Goal: Task Accomplishment & Management: Use online tool/utility

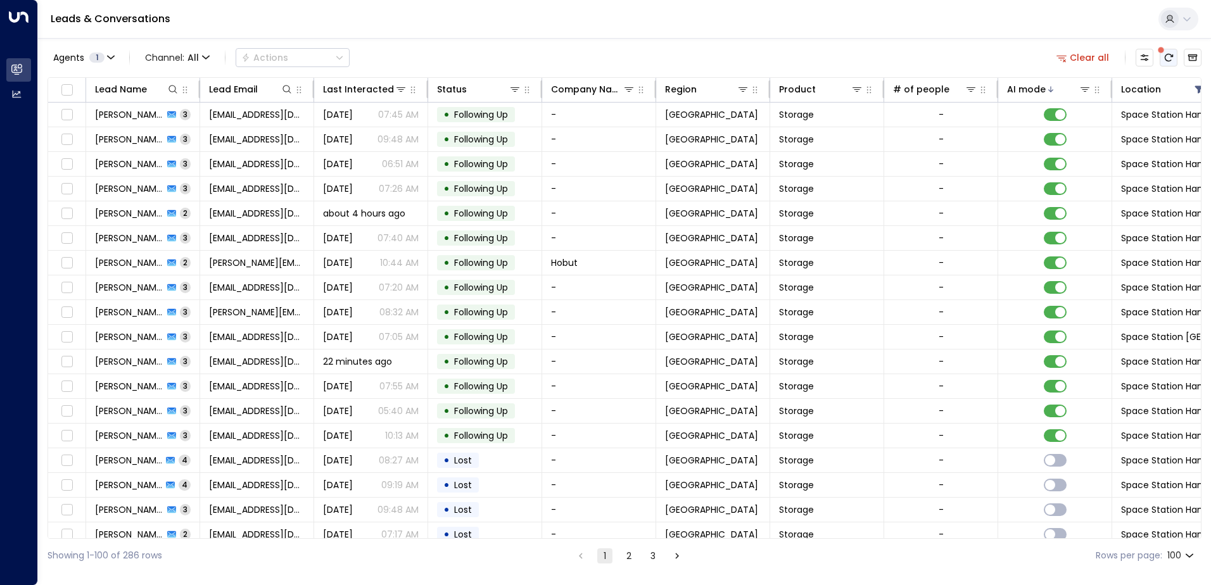
click at [1167, 60] on icon "There are new threads available. Refresh the grid to view the latest updates." at bounding box center [1168, 58] width 10 height 10
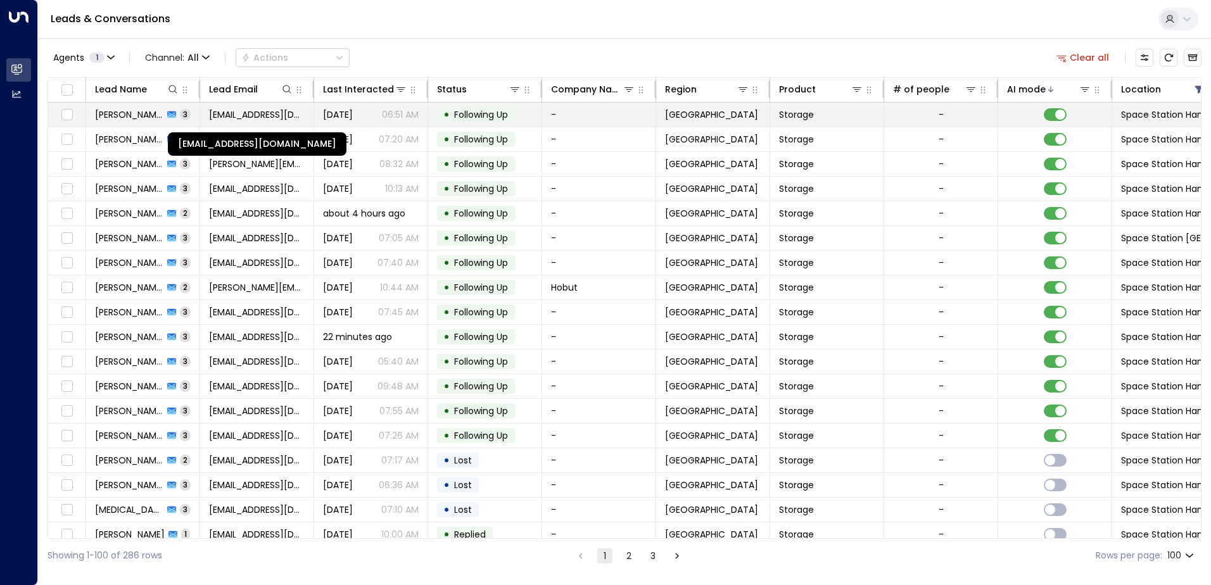
click at [251, 117] on span "[EMAIL_ADDRESS][DOMAIN_NAME]" at bounding box center [257, 114] width 96 height 13
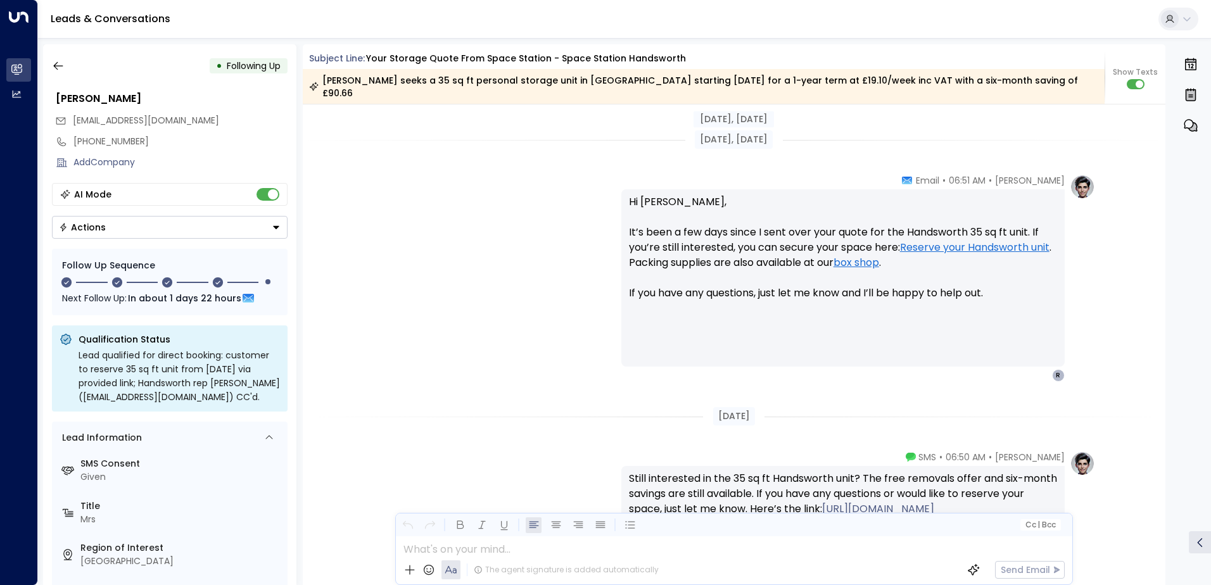
scroll to position [1604, 0]
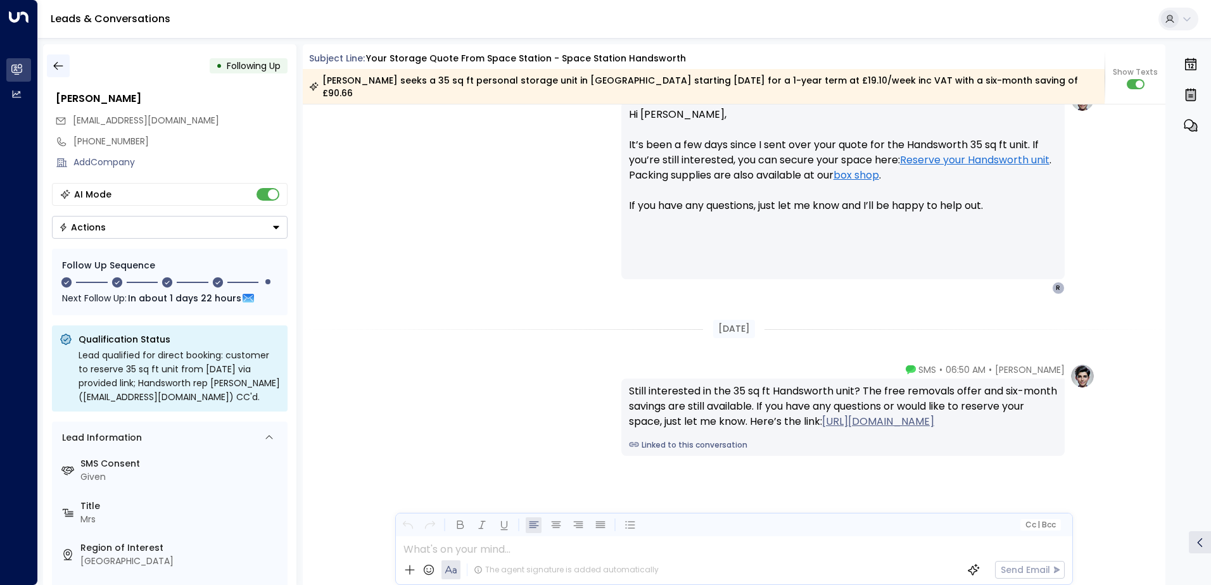
click at [55, 65] on icon "button" at bounding box center [57, 66] width 9 height 8
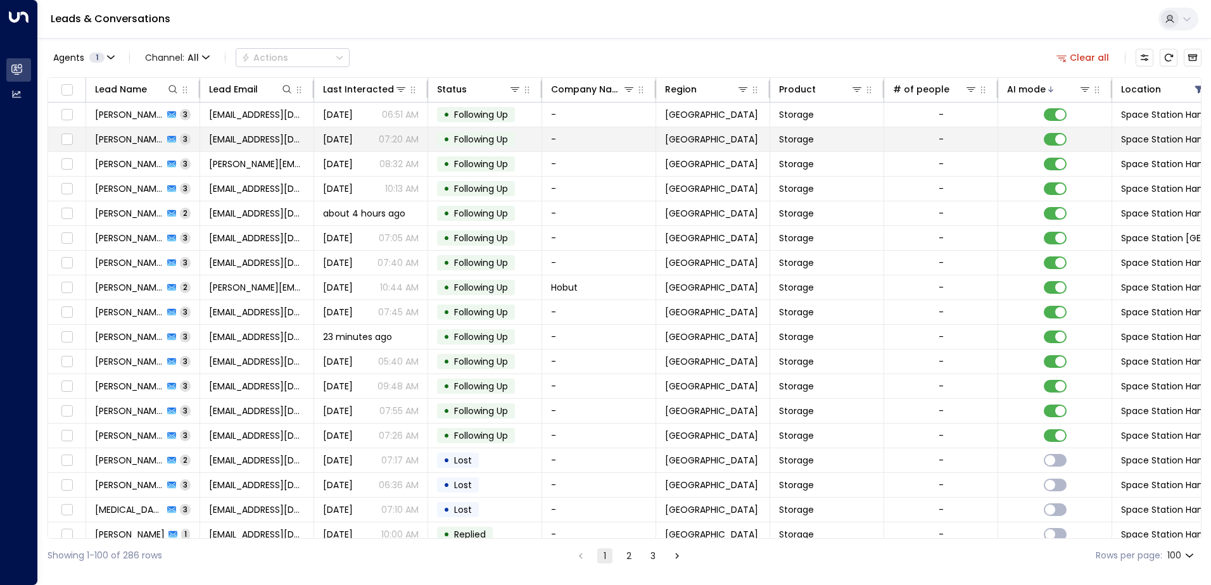
click at [132, 141] on span "[PERSON_NAME]" at bounding box center [129, 139] width 68 height 13
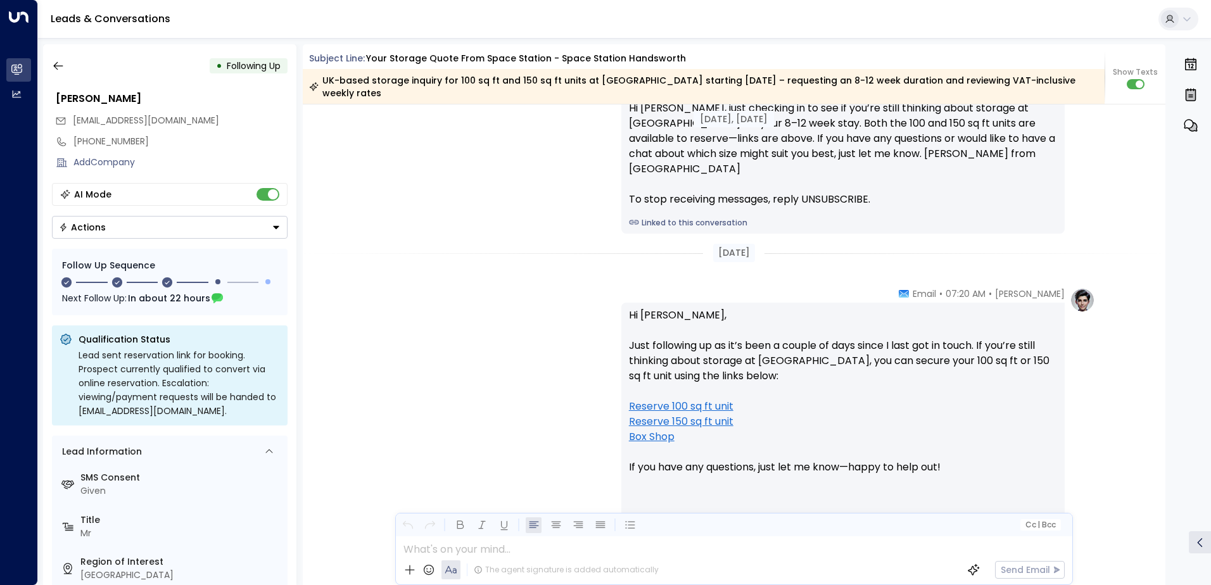
scroll to position [1410, 0]
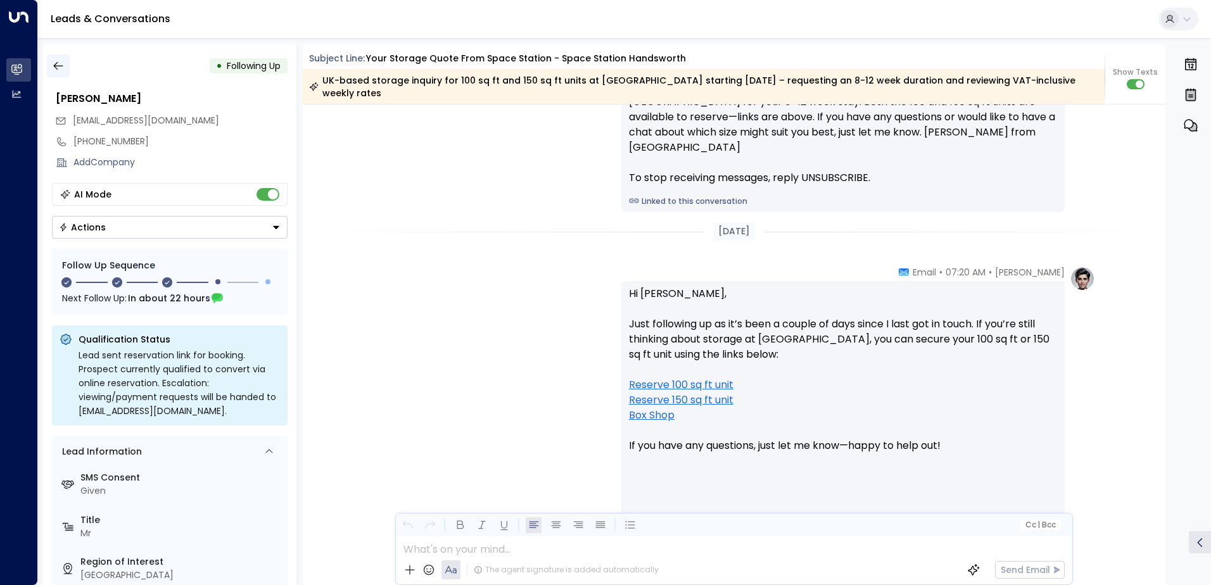
click at [61, 66] on icon "button" at bounding box center [58, 66] width 13 height 13
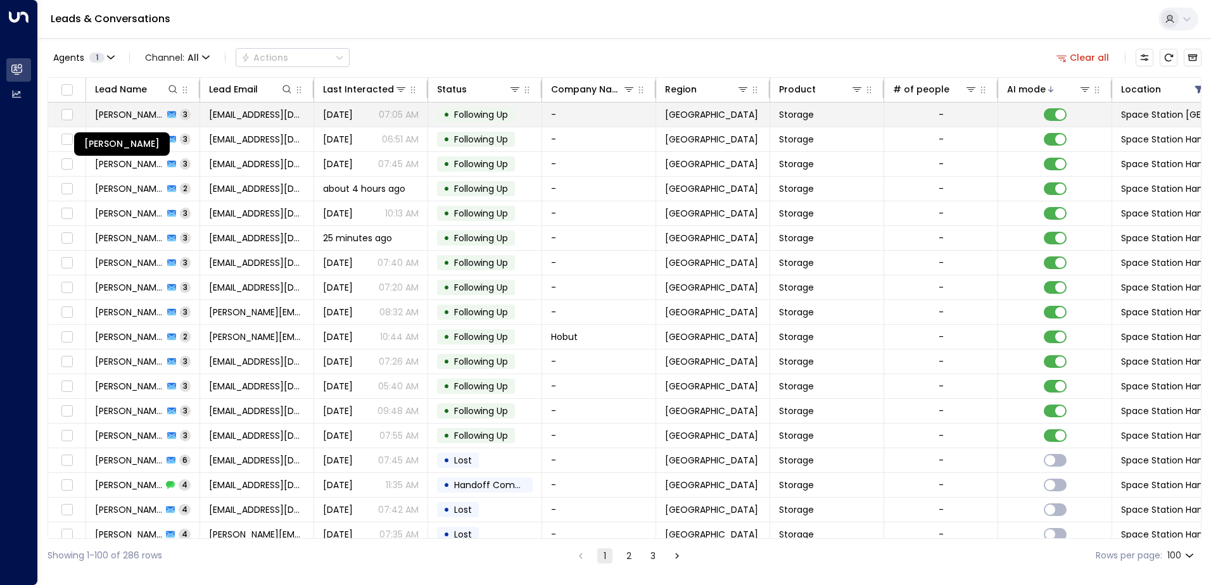
click at [137, 112] on span "[PERSON_NAME]" at bounding box center [129, 114] width 68 height 13
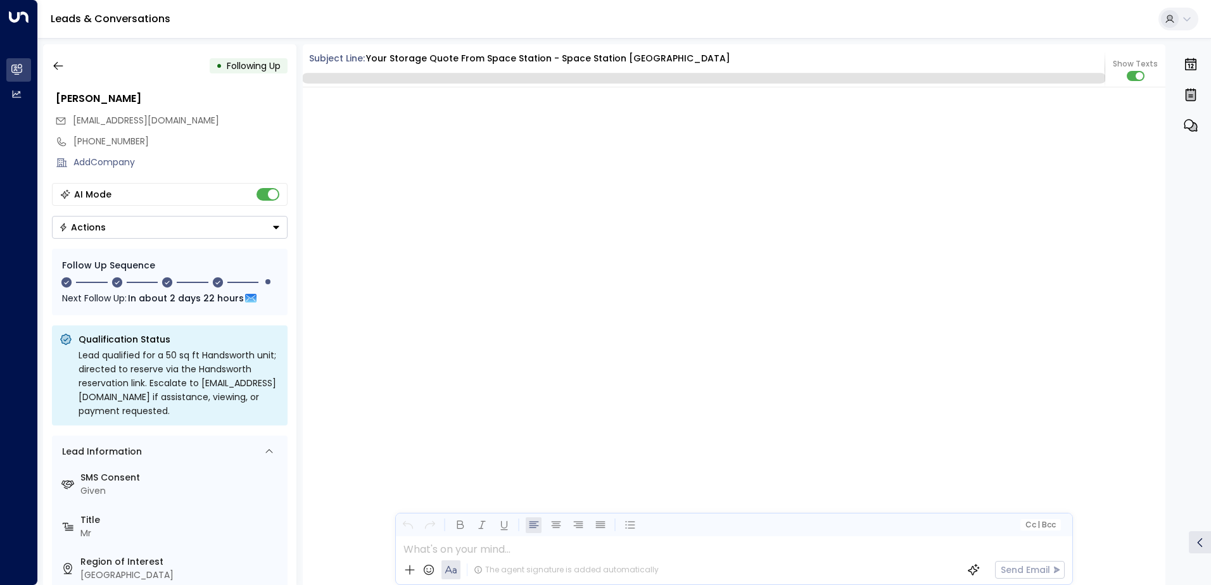
scroll to position [3162, 0]
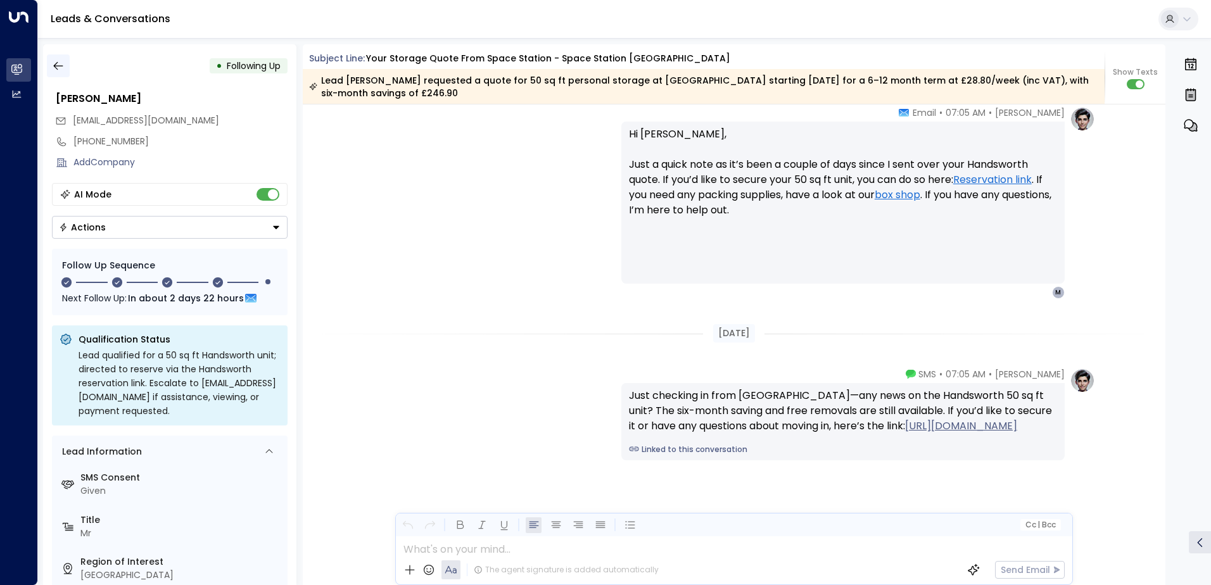
click at [58, 63] on icon "button" at bounding box center [58, 66] width 13 height 13
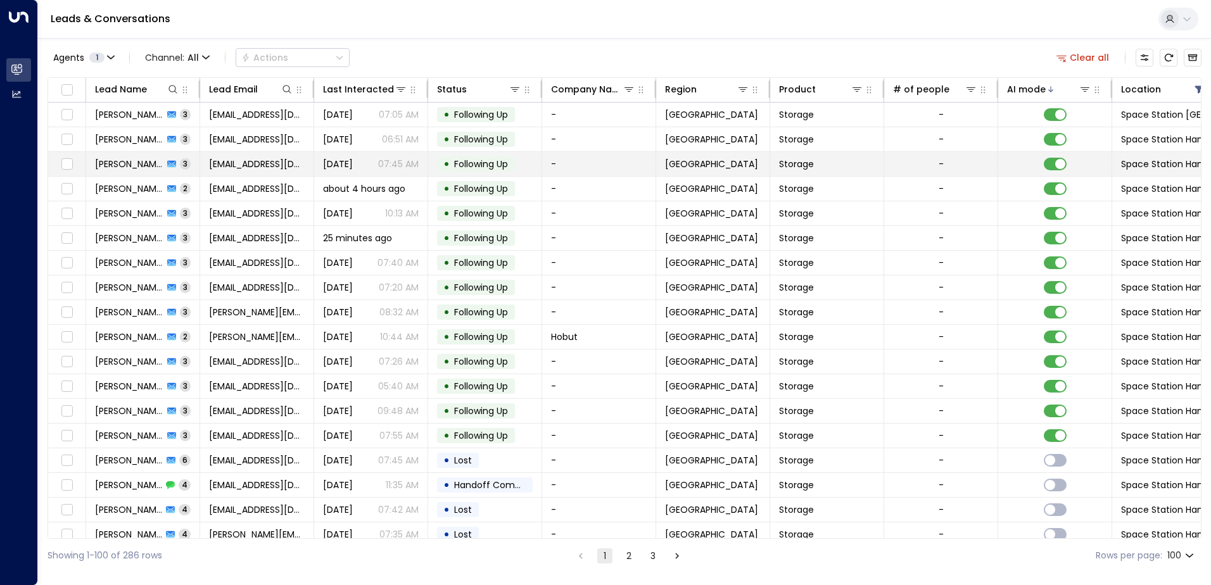
click at [144, 169] on span "[PERSON_NAME]" at bounding box center [129, 164] width 68 height 13
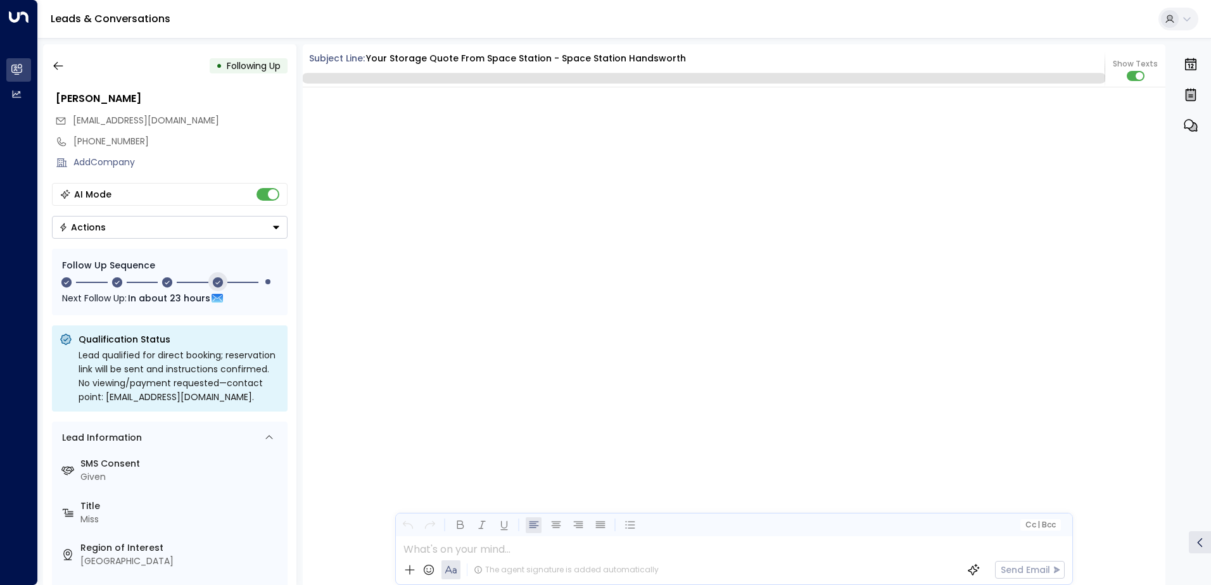
scroll to position [2012, 0]
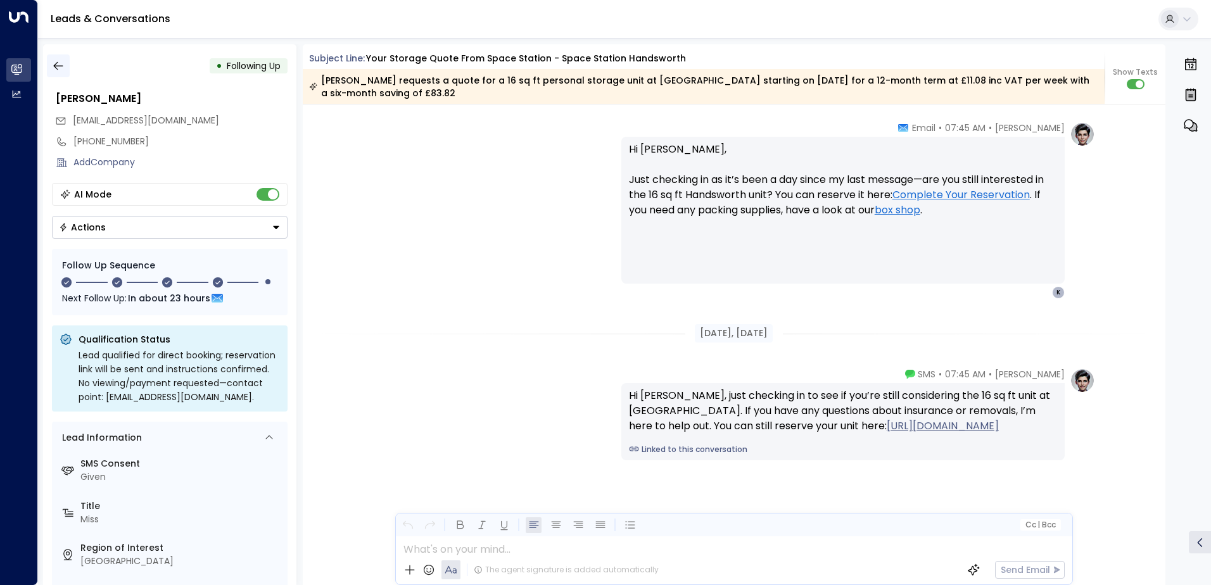
click at [63, 64] on icon "button" at bounding box center [58, 66] width 13 height 13
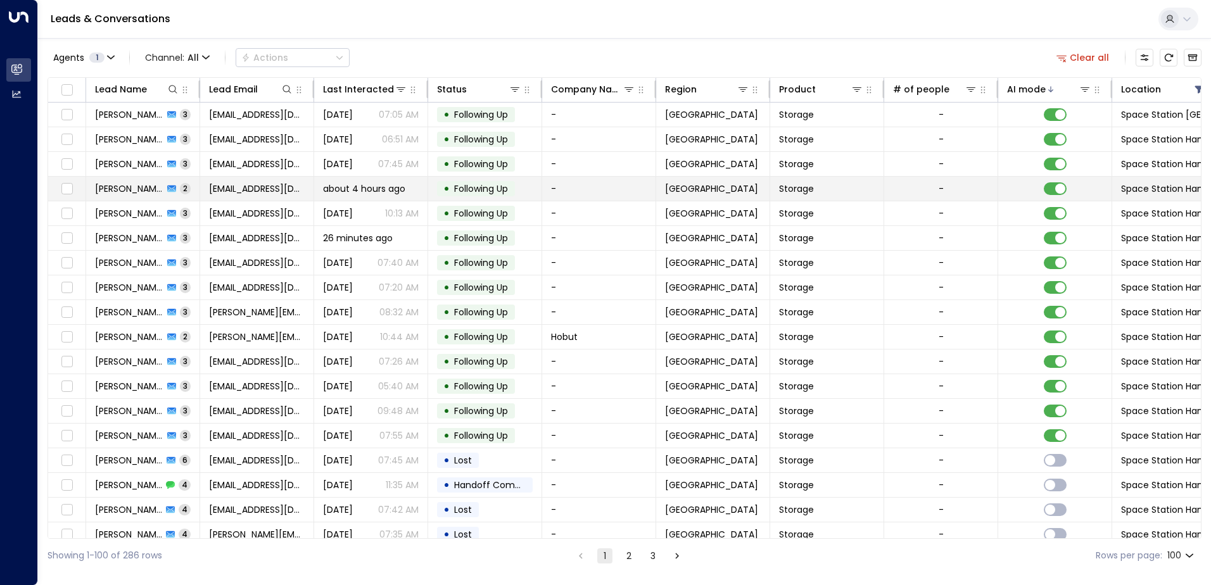
click at [134, 192] on span "[PERSON_NAME]" at bounding box center [129, 188] width 68 height 13
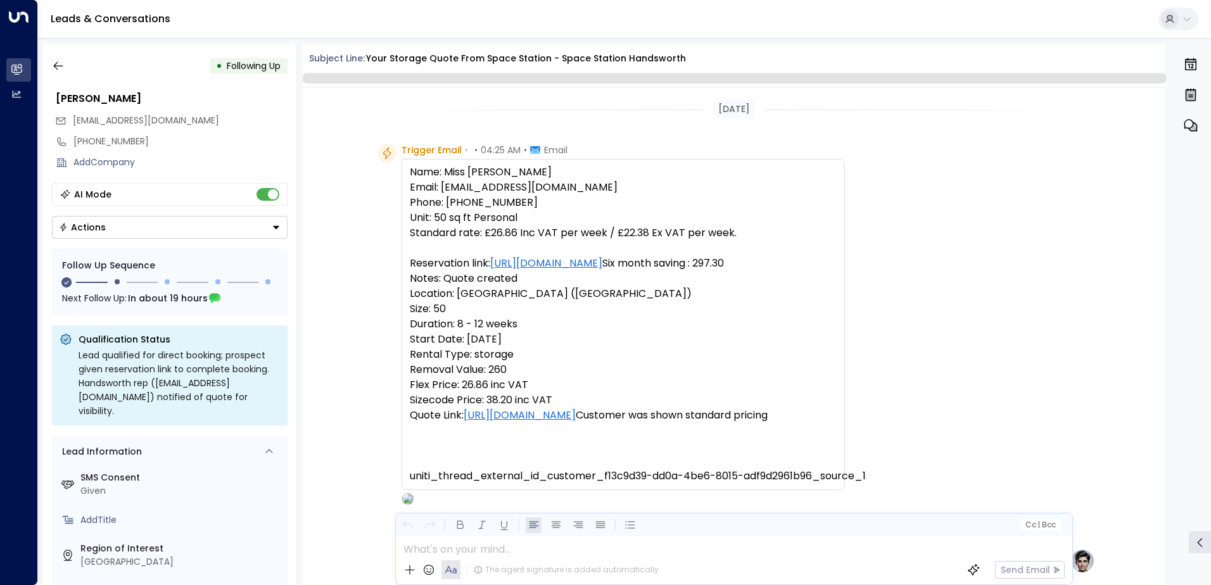
scroll to position [906, 0]
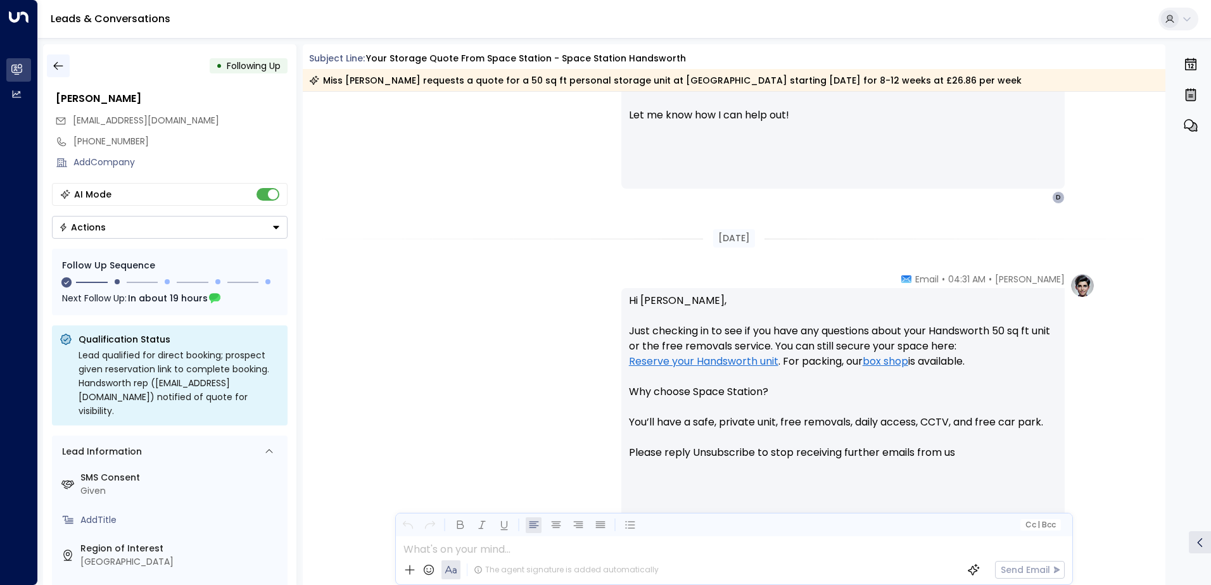
click at [60, 65] on icon "button" at bounding box center [58, 66] width 13 height 13
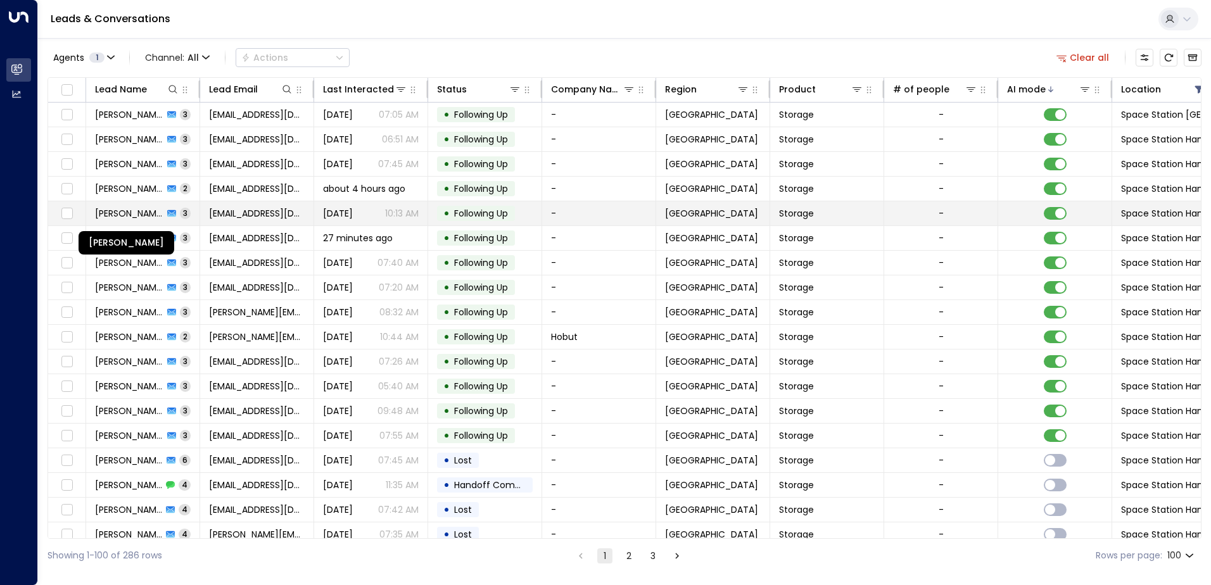
click at [137, 215] on span "[PERSON_NAME]" at bounding box center [129, 213] width 68 height 13
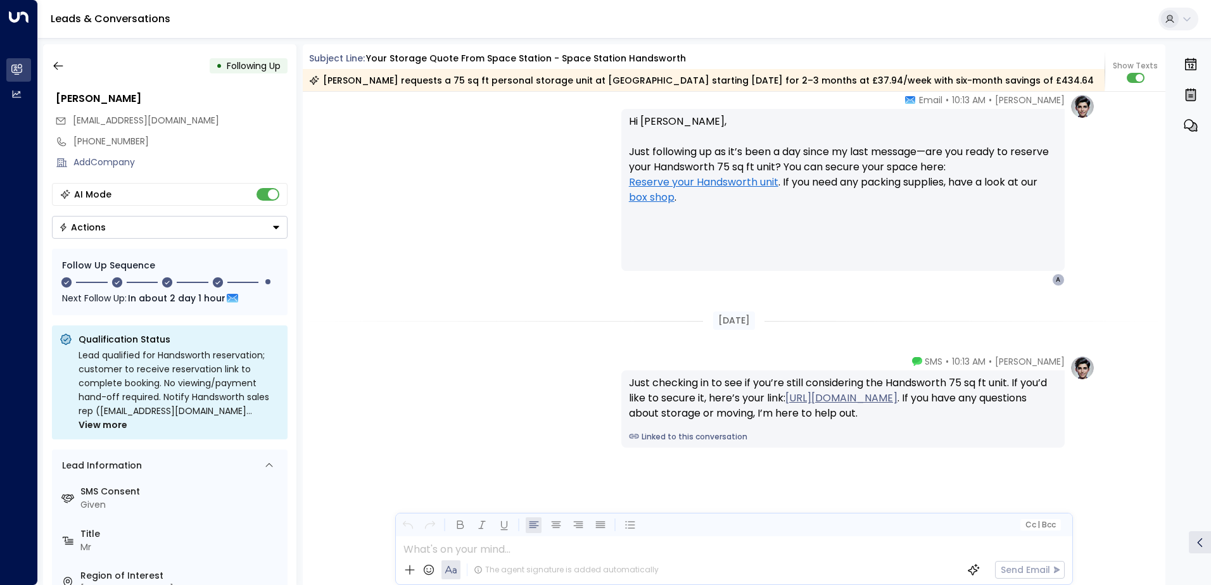
scroll to position [1695, 0]
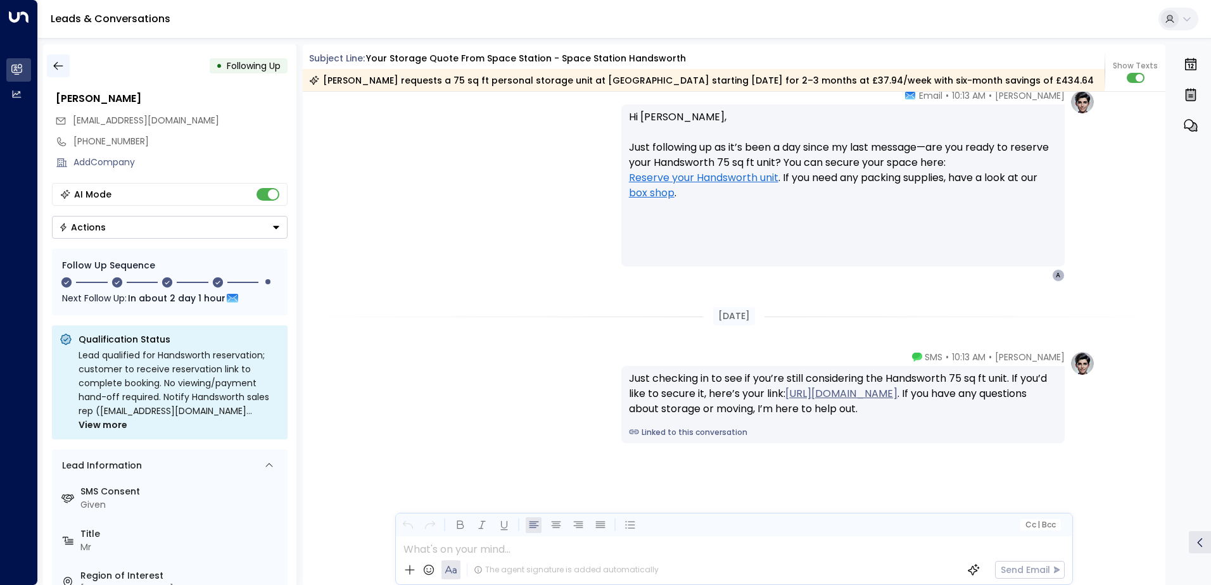
click at [62, 66] on icon "button" at bounding box center [57, 66] width 9 height 8
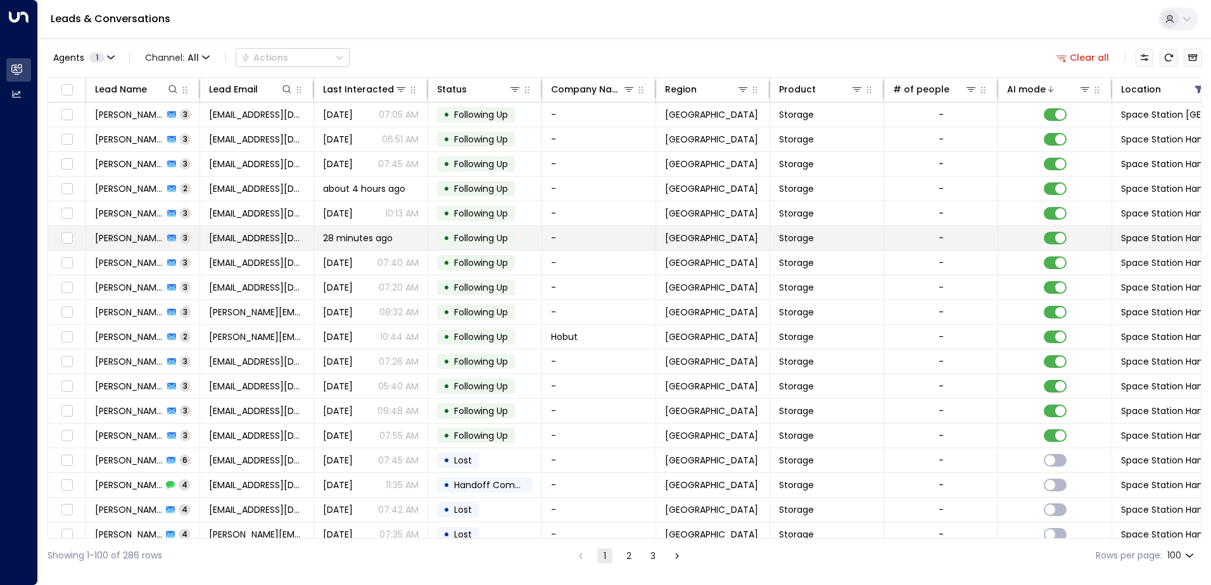
click at [192, 239] on td "[PERSON_NAME] 3" at bounding box center [143, 238] width 114 height 24
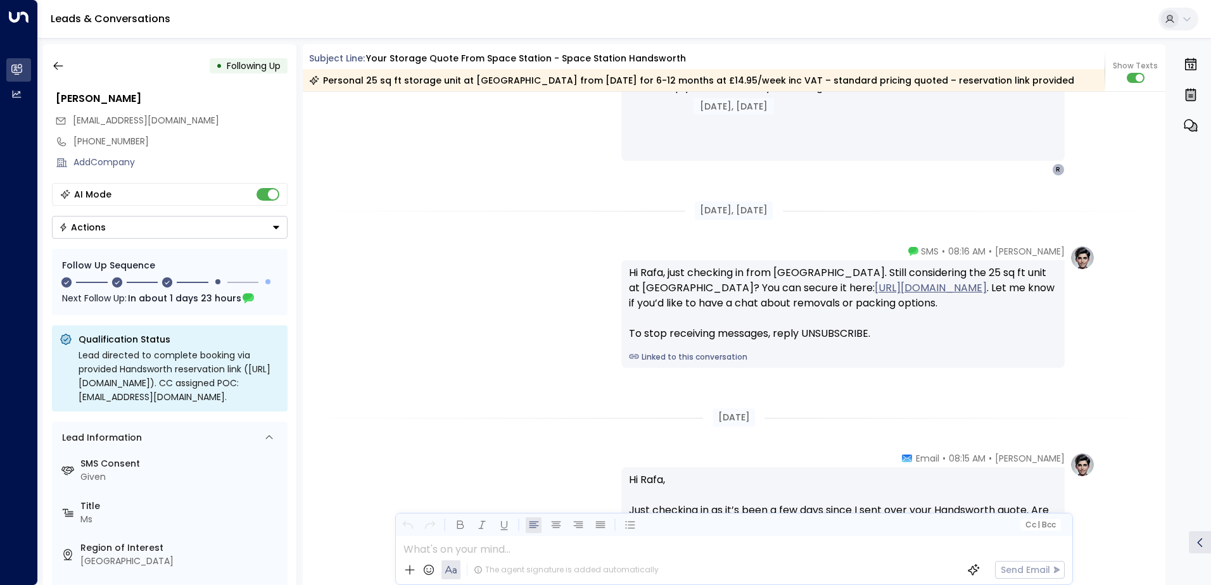
scroll to position [1595, 0]
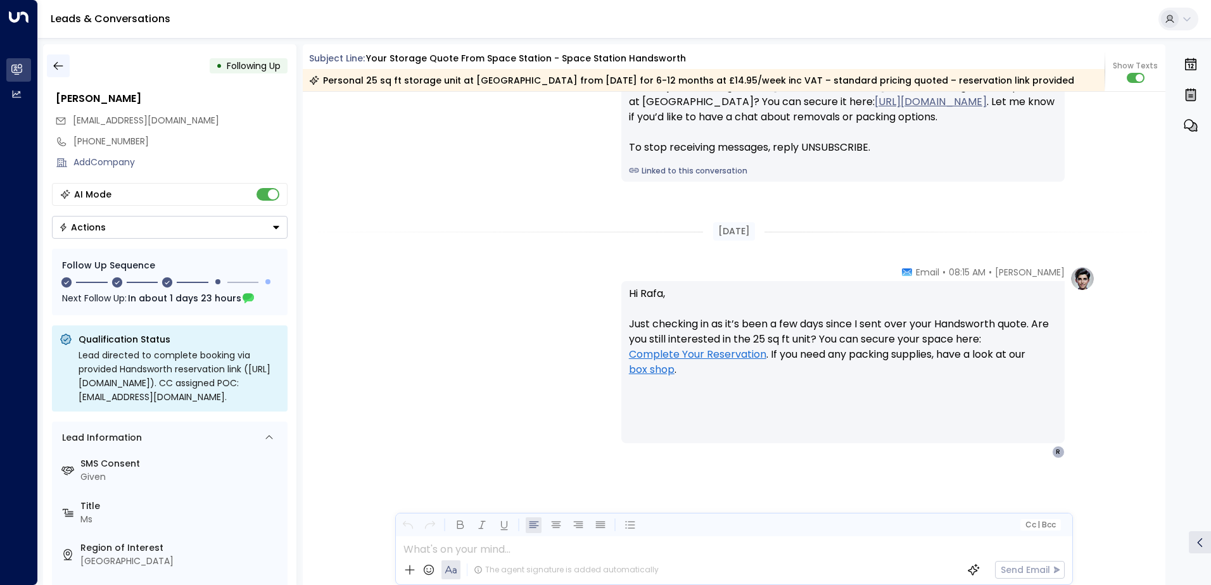
click at [62, 64] on icon "button" at bounding box center [58, 66] width 13 height 13
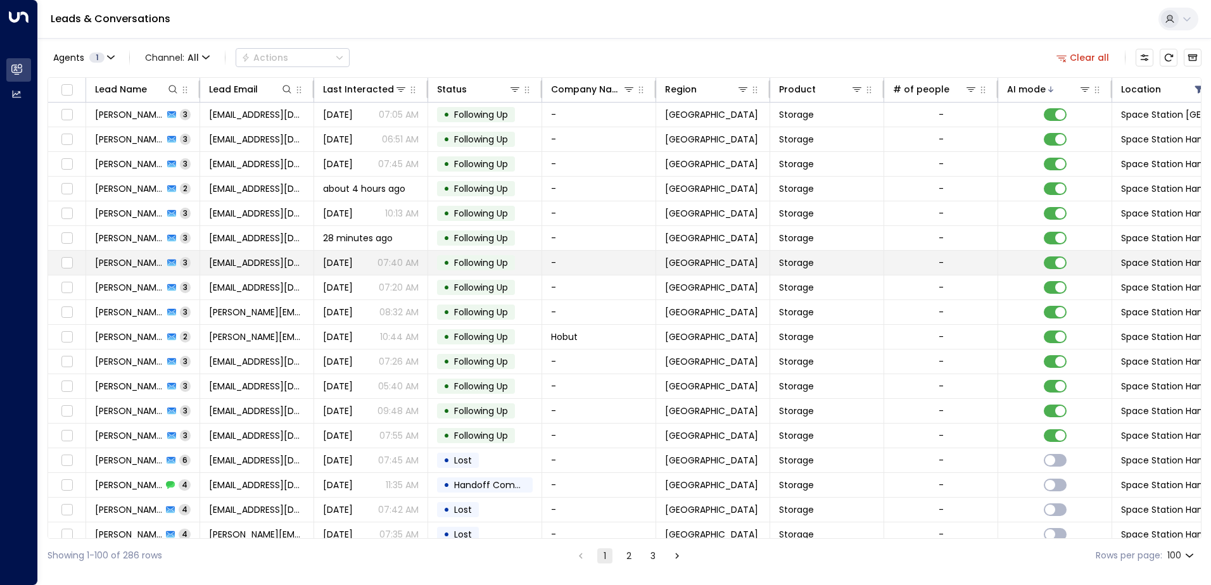
click at [188, 257] on td "Dukili Pekili 3" at bounding box center [143, 263] width 114 height 24
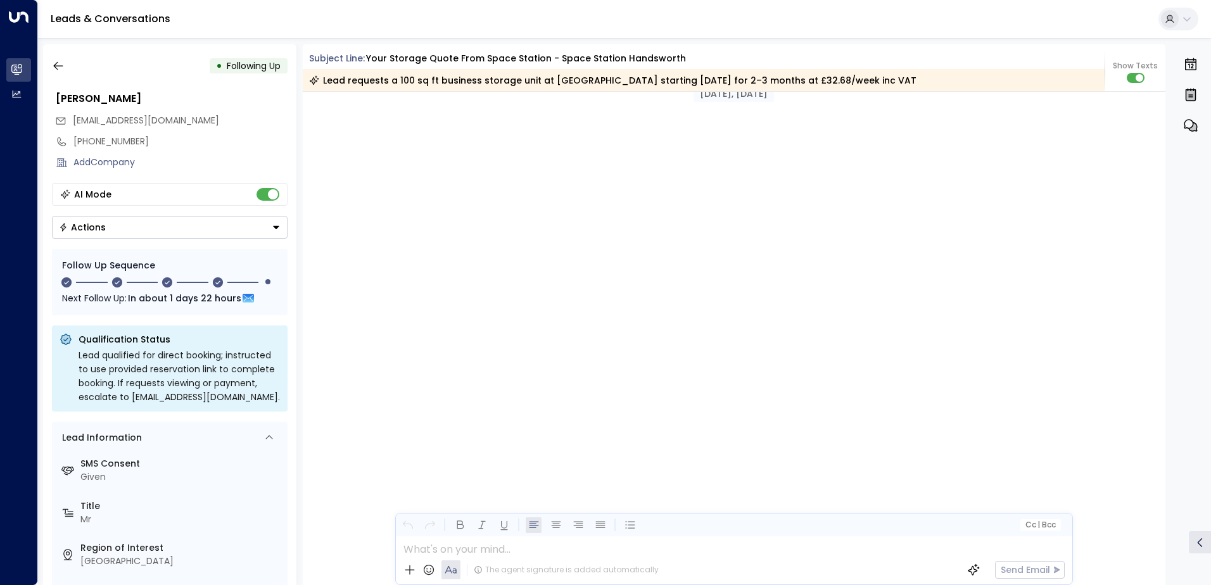
scroll to position [1785, 0]
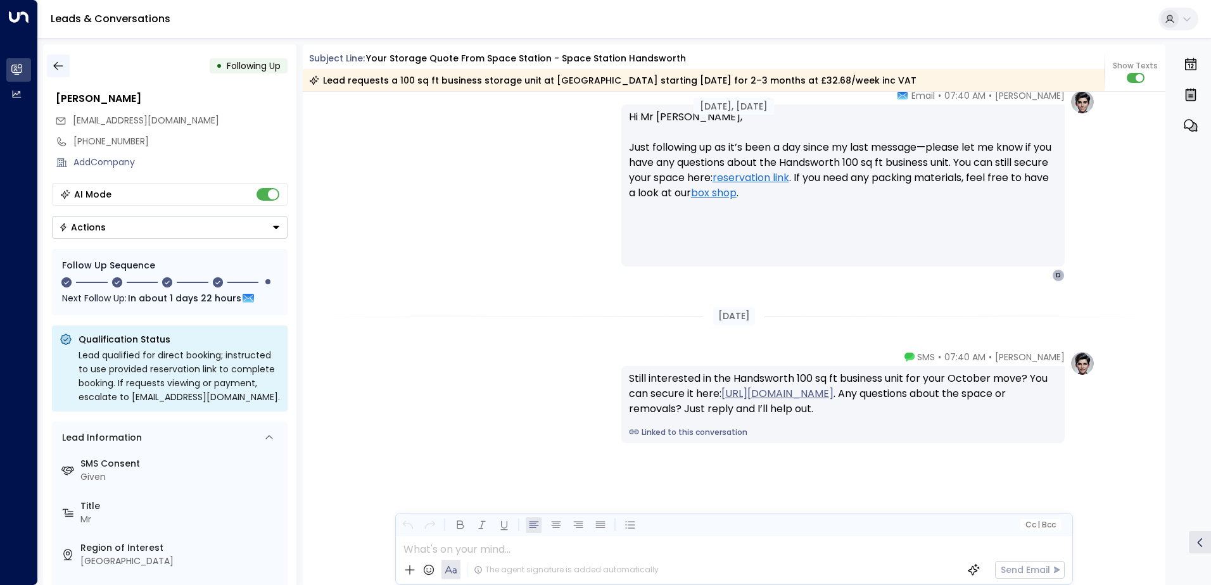
click at [60, 65] on icon "button" at bounding box center [58, 66] width 13 height 13
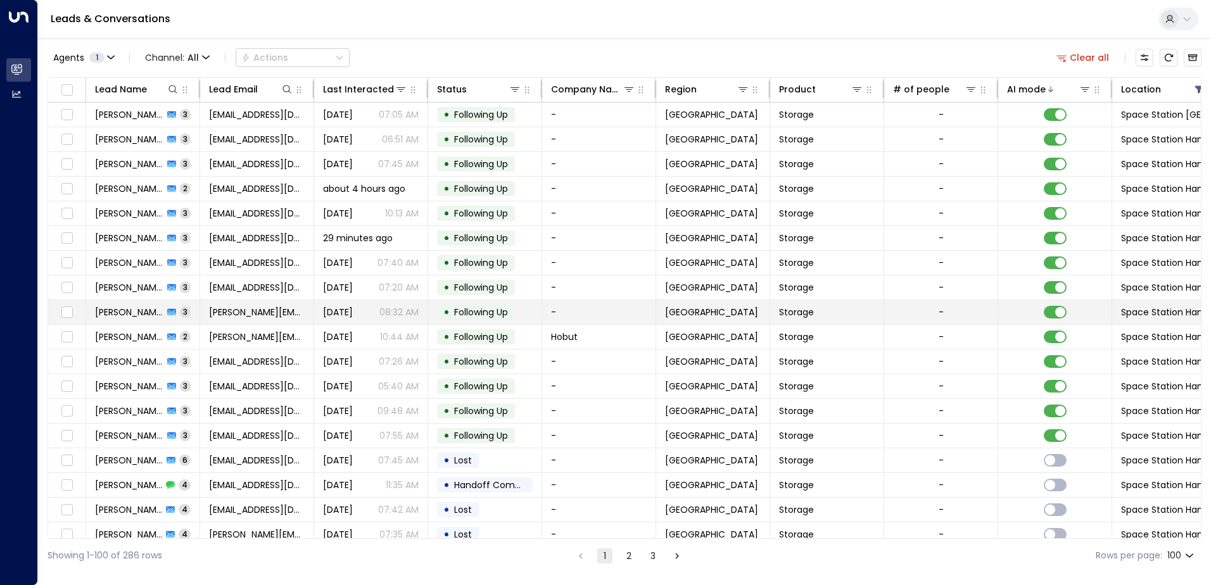
click at [194, 311] on td "[PERSON_NAME] 3" at bounding box center [143, 312] width 114 height 24
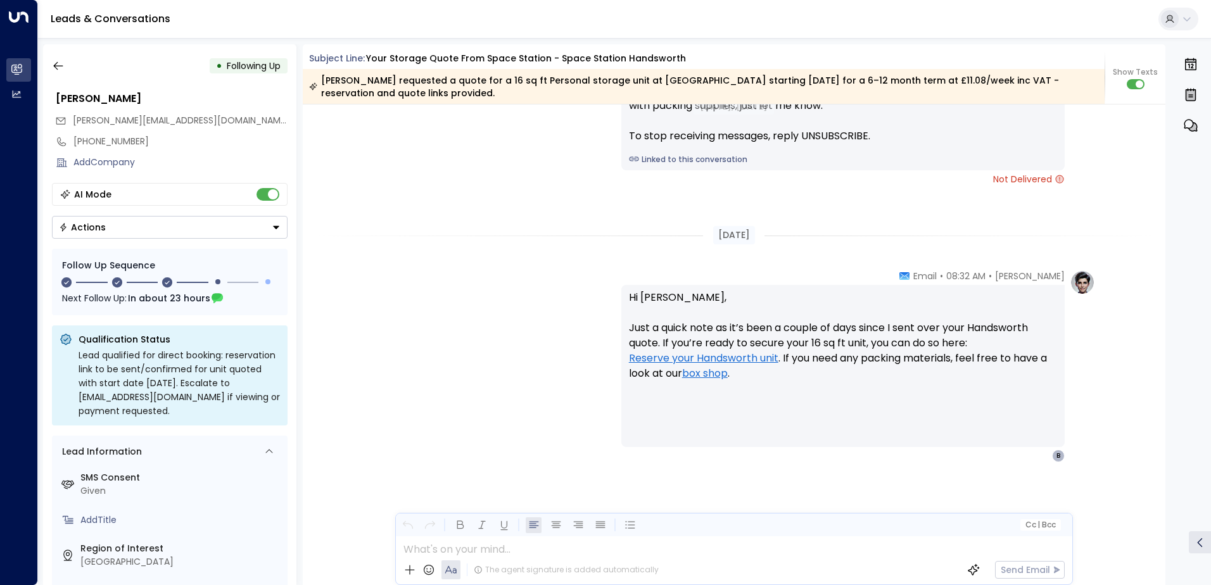
scroll to position [1547, 0]
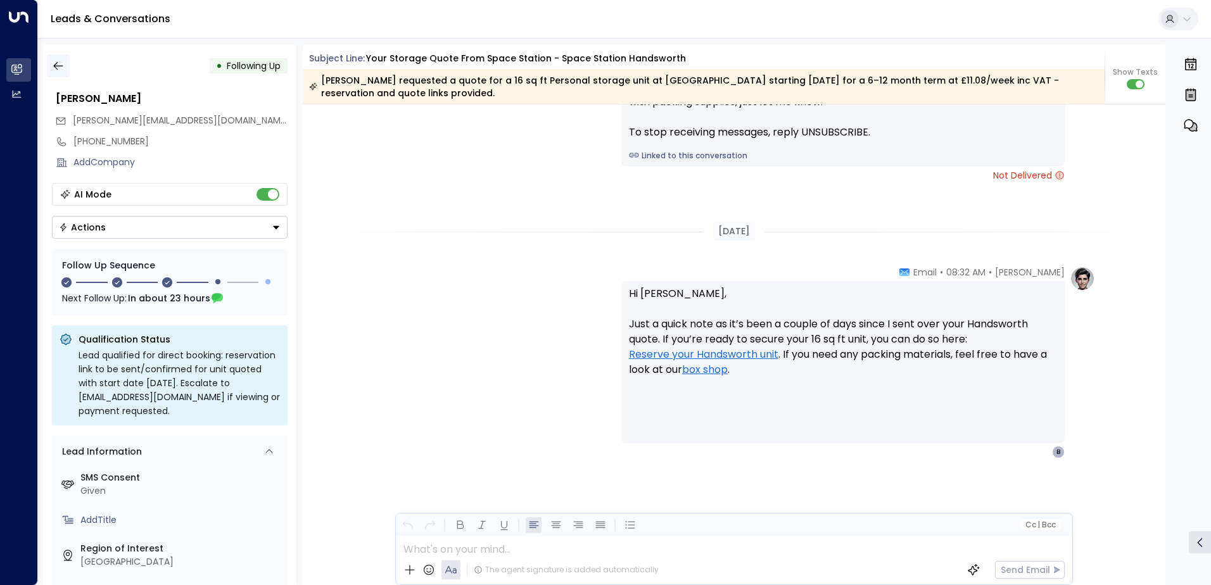
click at [61, 65] on icon "button" at bounding box center [58, 66] width 13 height 13
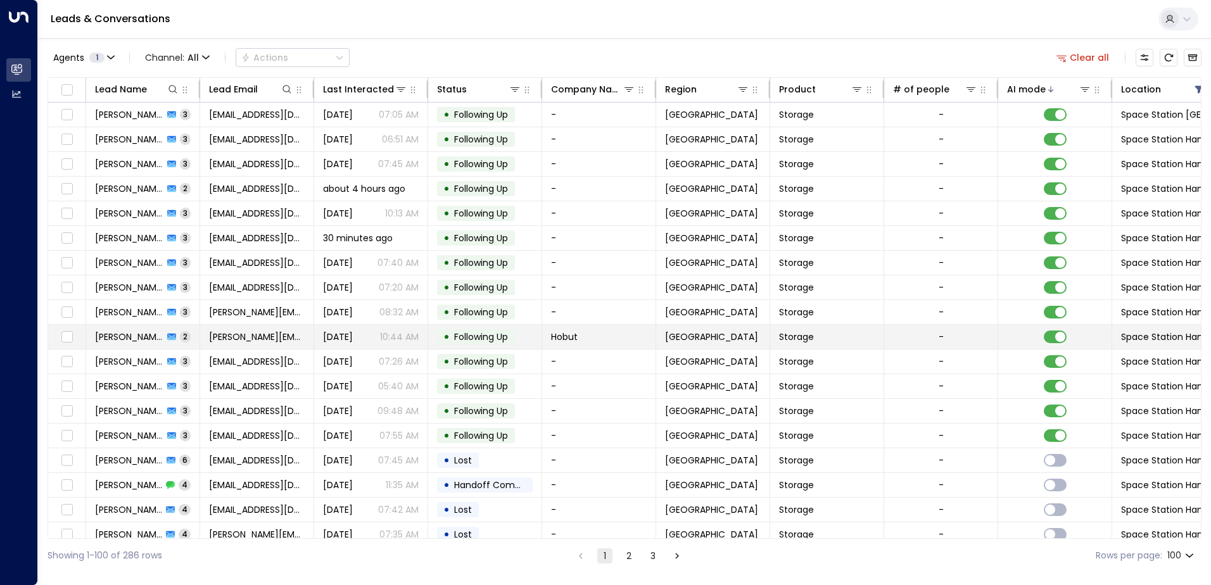
click at [181, 338] on td "[PERSON_NAME] 2" at bounding box center [143, 337] width 114 height 24
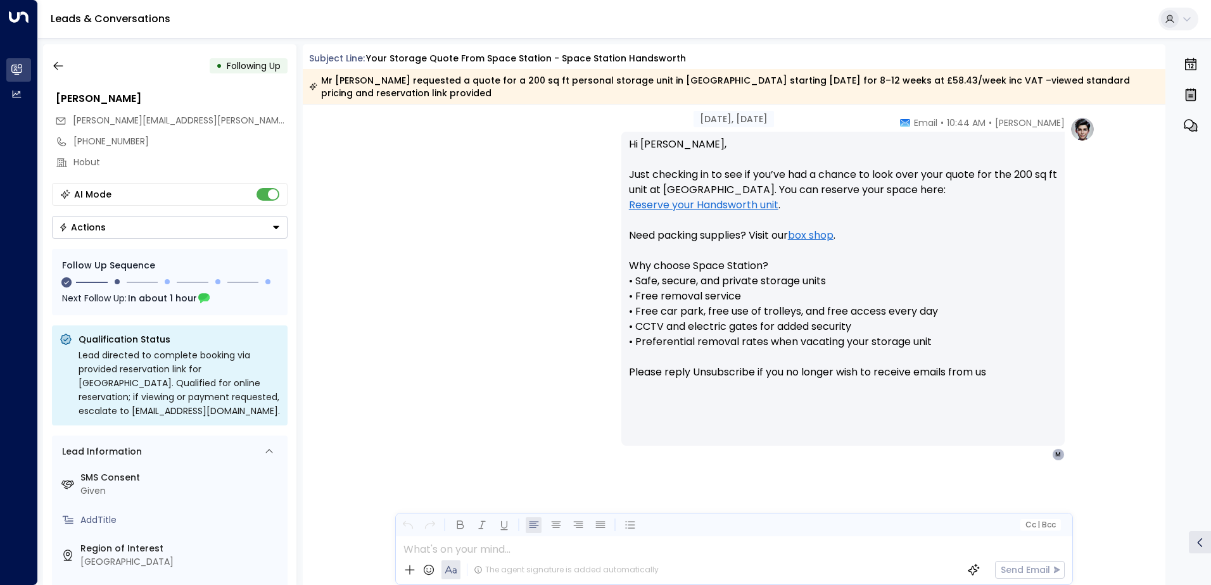
scroll to position [1108, 0]
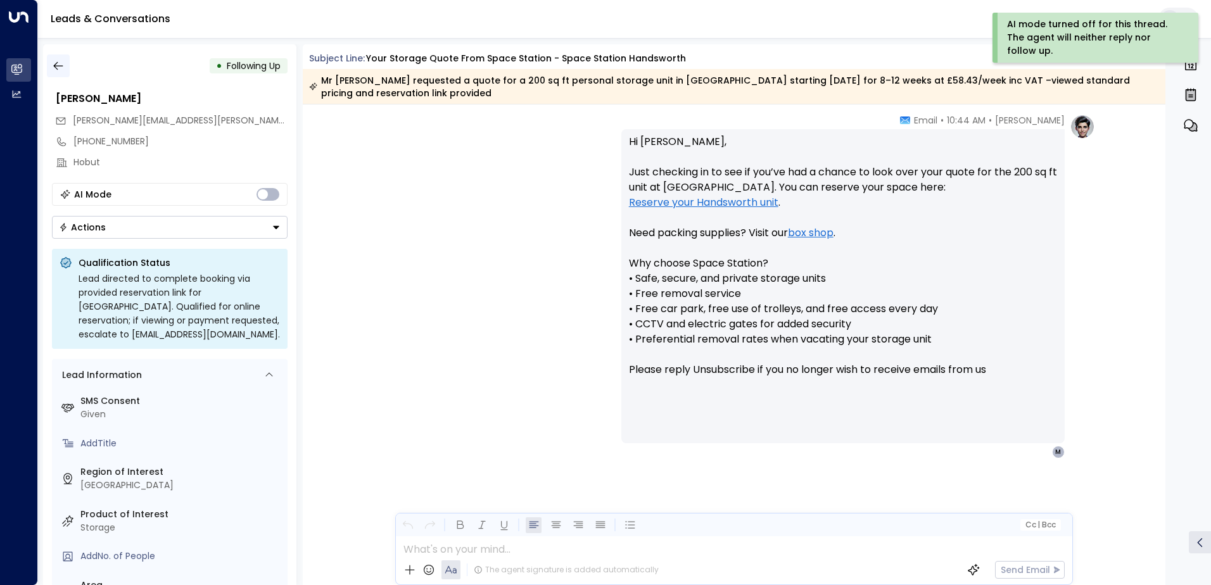
click at [56, 65] on icon "button" at bounding box center [58, 66] width 13 height 13
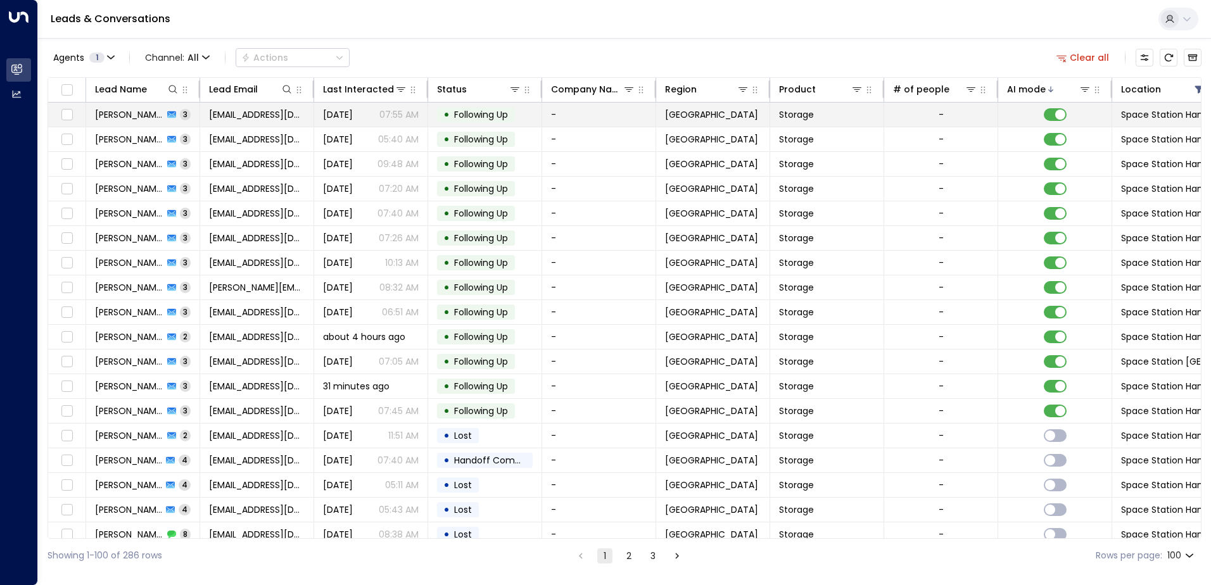
click at [186, 111] on td "[PERSON_NAME] 3" at bounding box center [143, 115] width 114 height 24
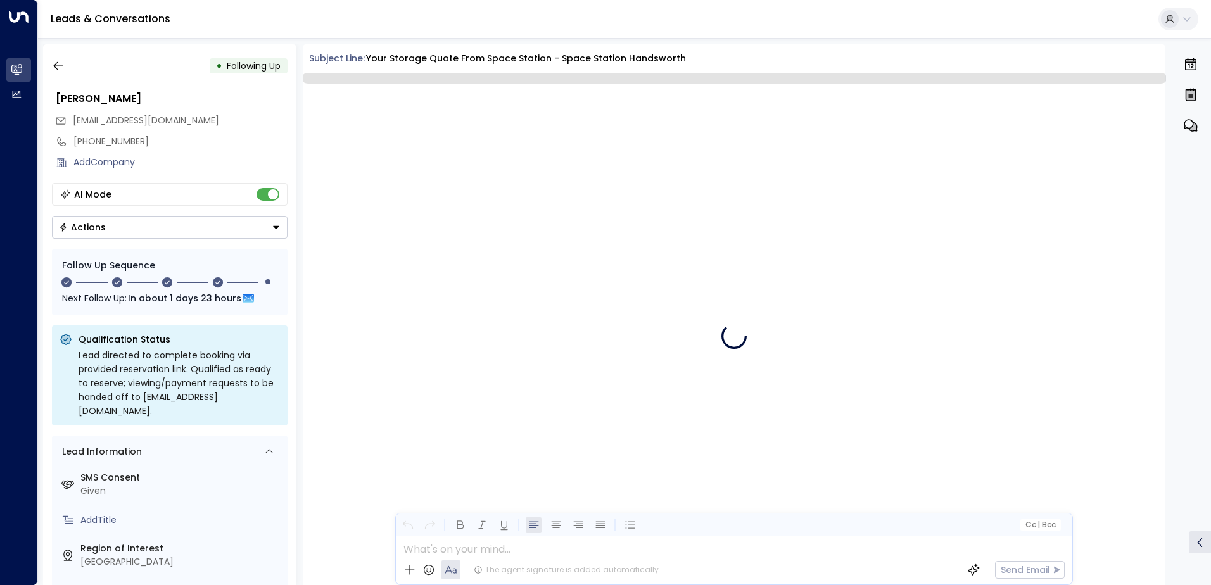
scroll to position [1645, 0]
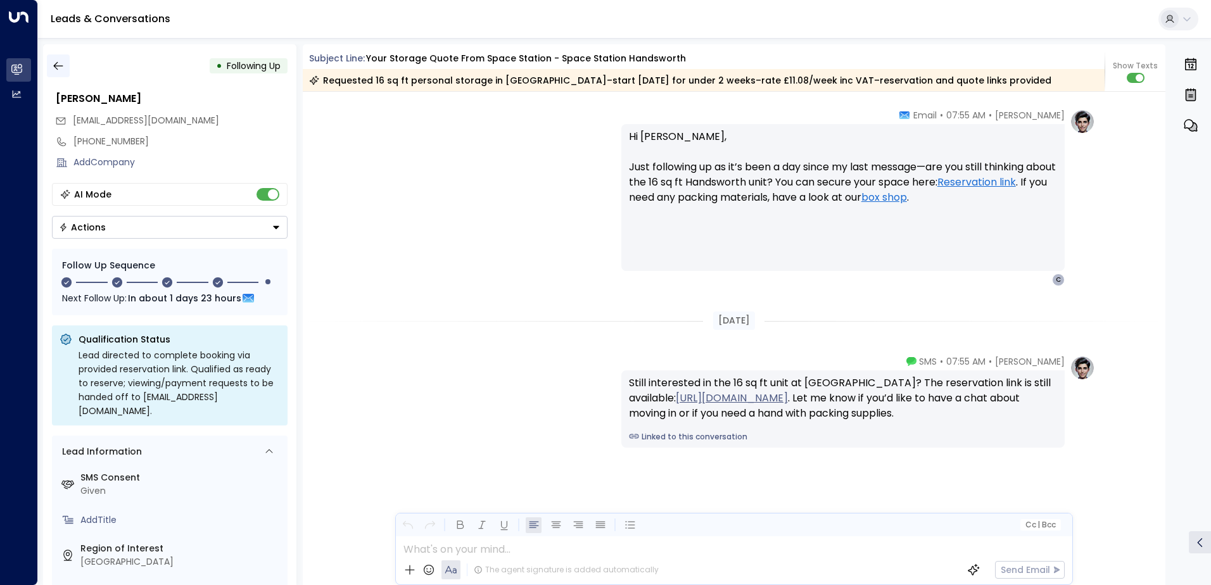
click at [56, 66] on icon "button" at bounding box center [58, 66] width 13 height 13
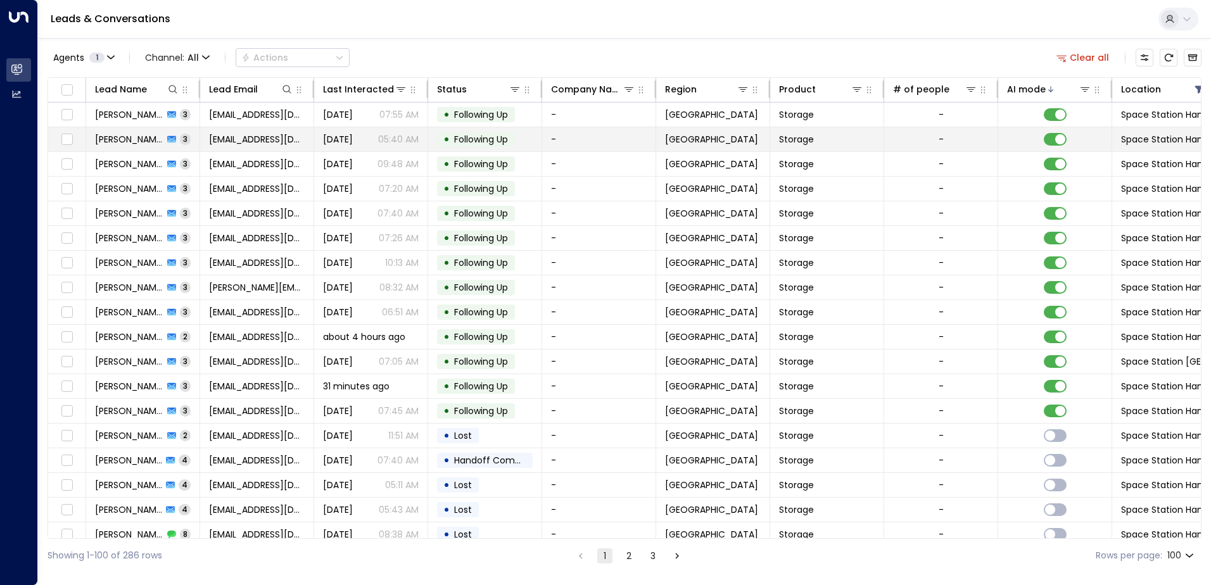
click at [186, 144] on td "[PERSON_NAME] 3" at bounding box center [143, 139] width 114 height 24
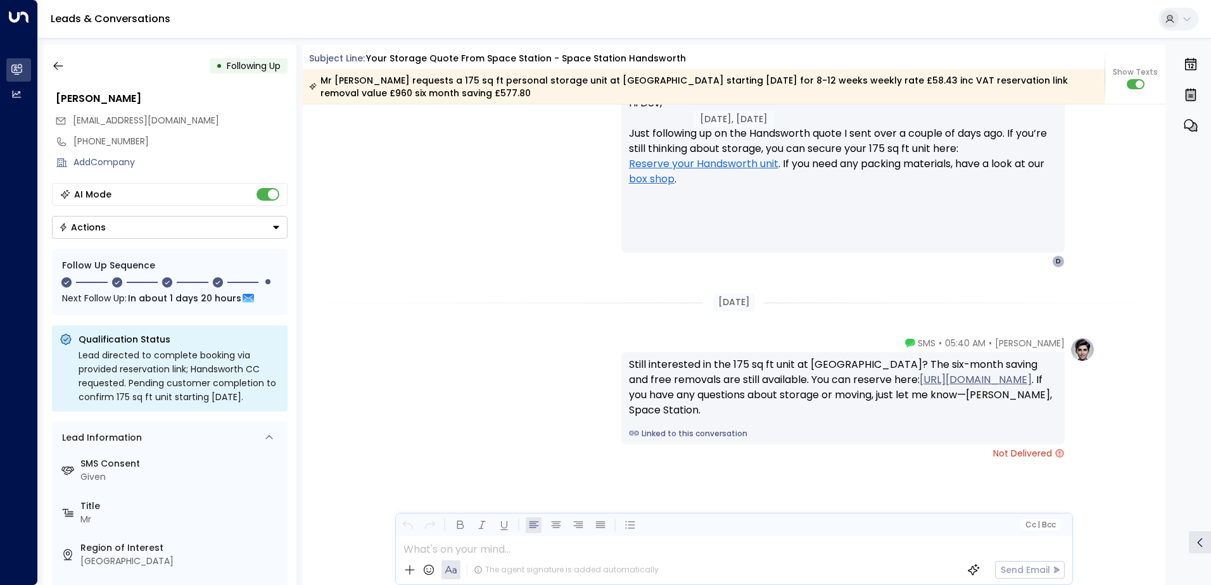
scroll to position [1799, 0]
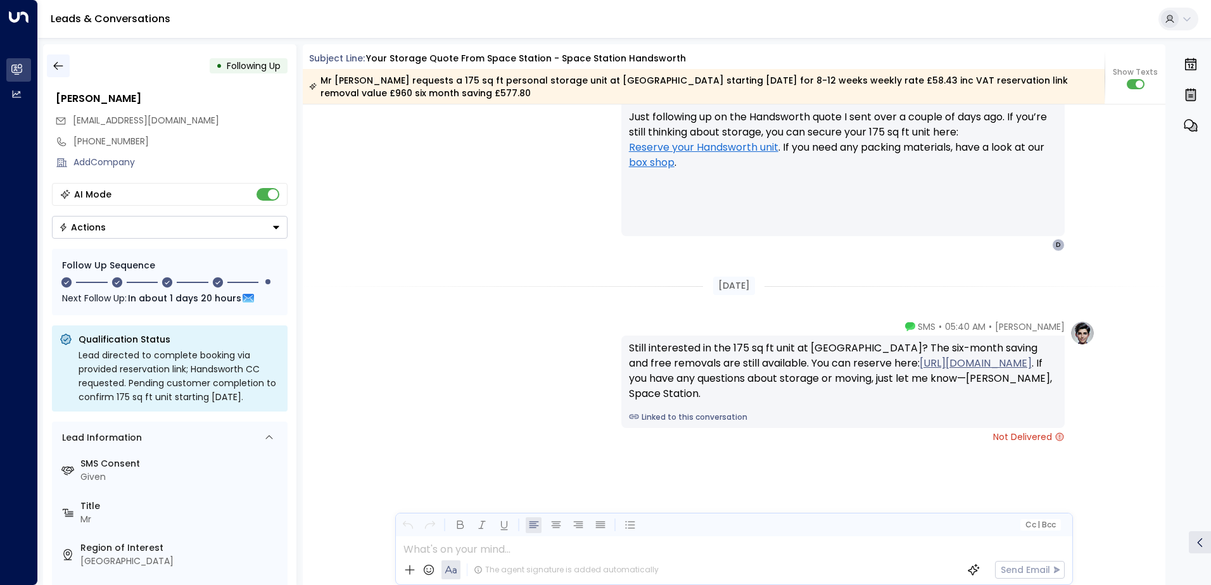
click at [58, 67] on icon "button" at bounding box center [58, 66] width 13 height 13
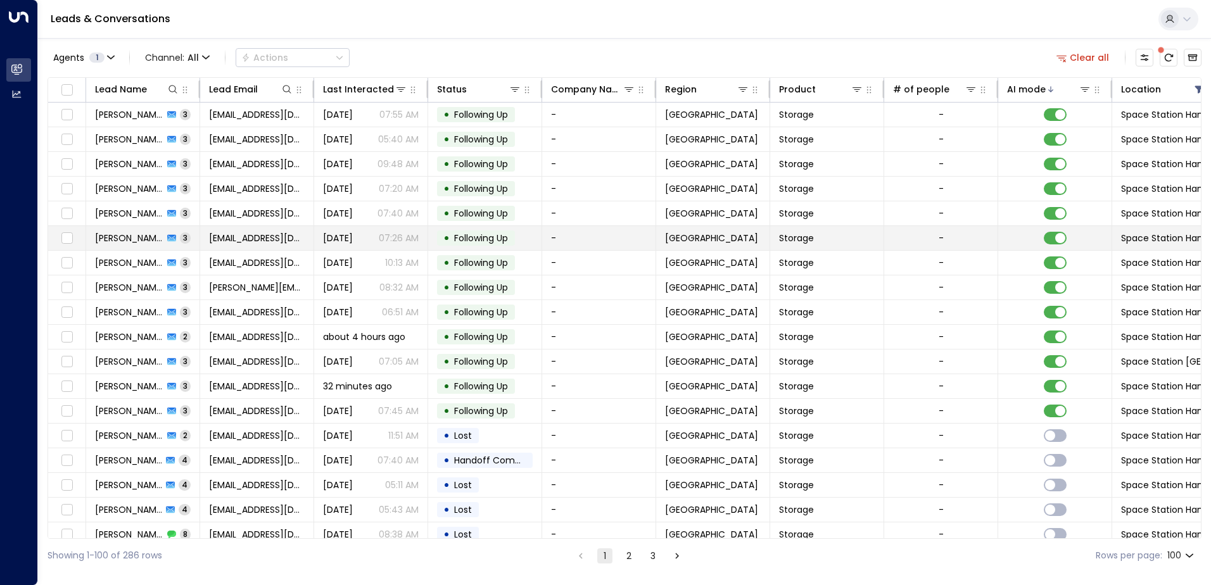
click at [185, 236] on td "[PERSON_NAME] 3" at bounding box center [143, 238] width 114 height 24
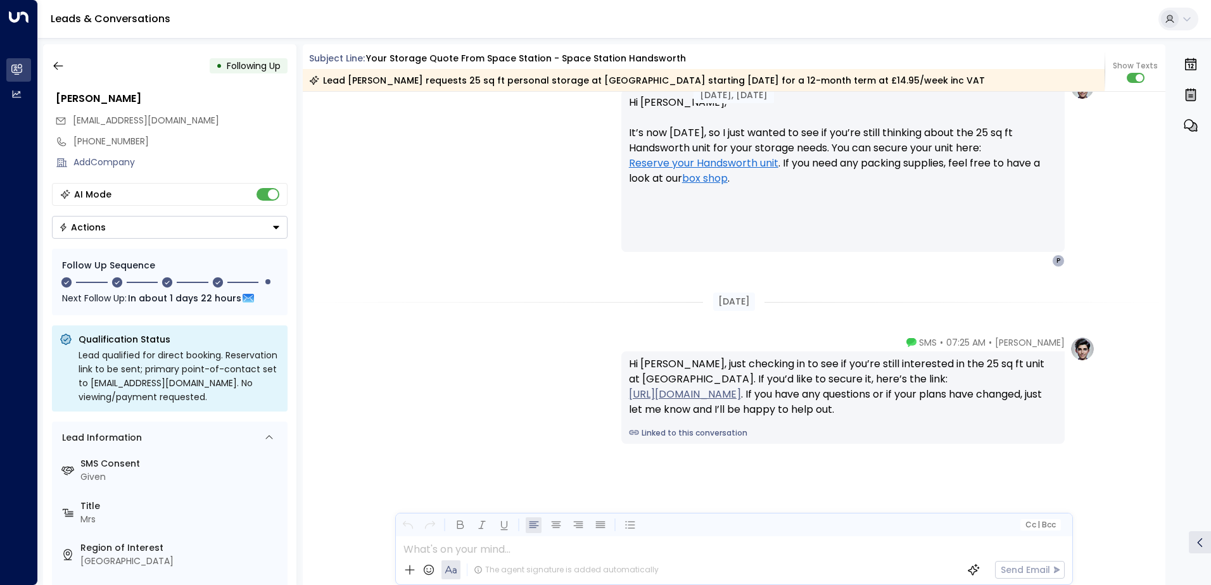
scroll to position [2134, 0]
click at [59, 65] on icon "button" at bounding box center [58, 66] width 13 height 13
